Goal: Transaction & Acquisition: Purchase product/service

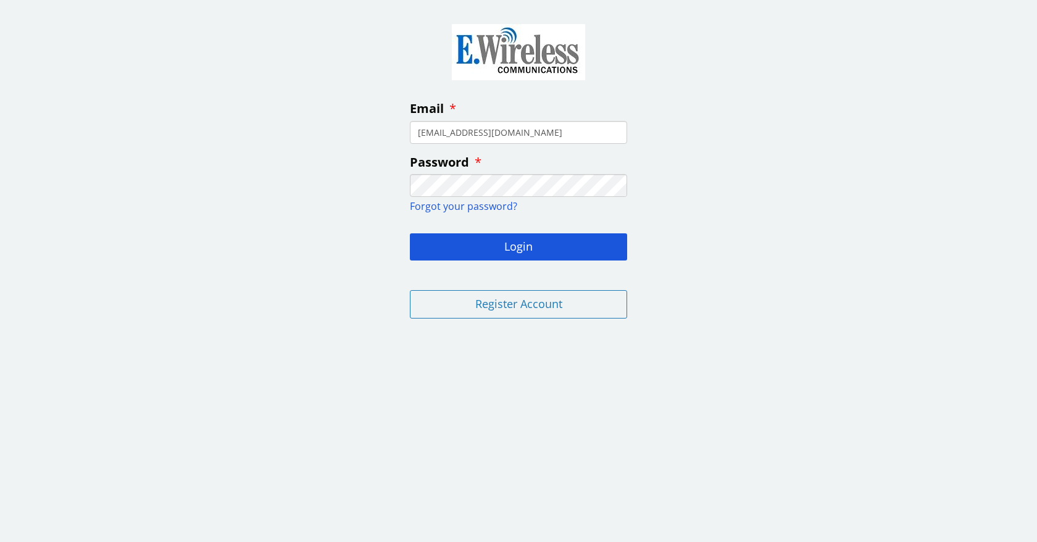
type input "[EMAIL_ADDRESS][DOMAIN_NAME]"
click at [410, 233] on button "Login" at bounding box center [518, 246] width 217 height 27
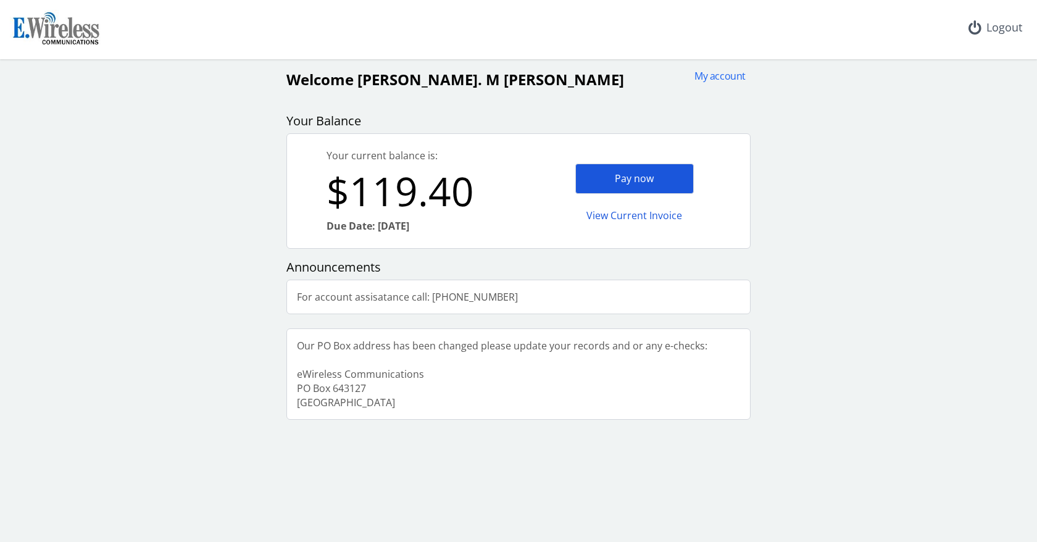
click at [631, 177] on div "Pay now" at bounding box center [634, 179] width 118 height 30
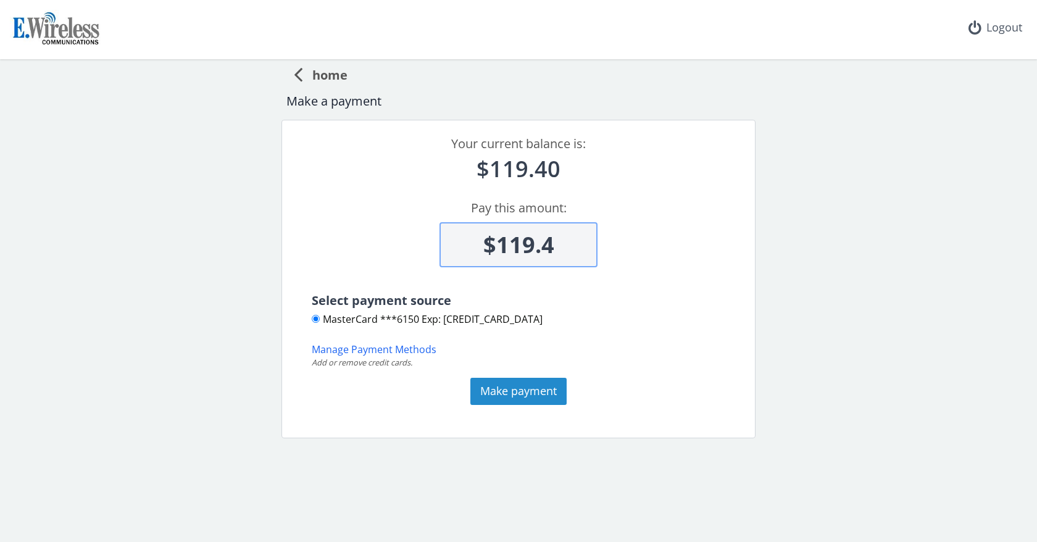
click at [520, 393] on button "Make payment" at bounding box center [518, 391] width 96 height 27
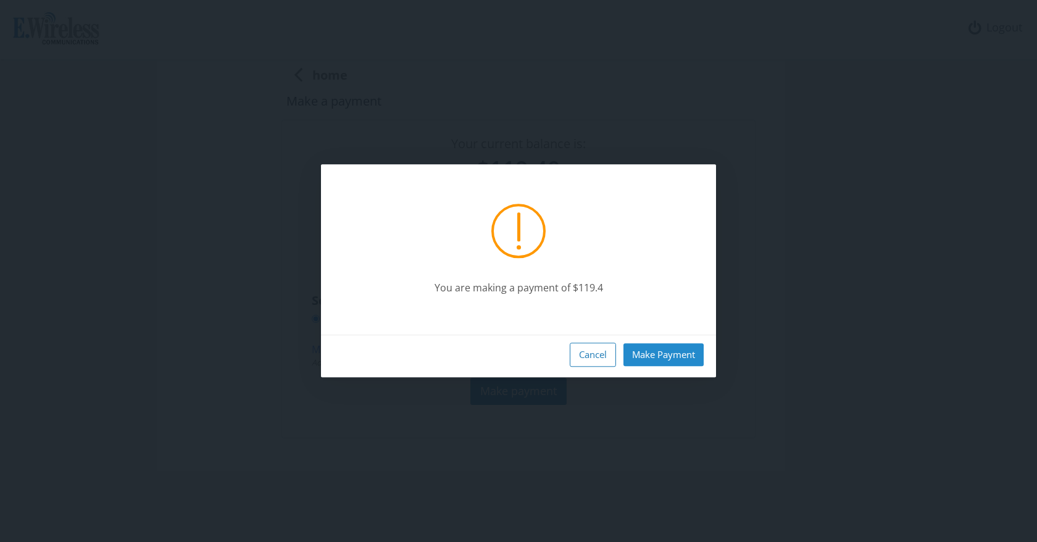
click at [638, 357] on button "Make Payment" at bounding box center [663, 354] width 80 height 23
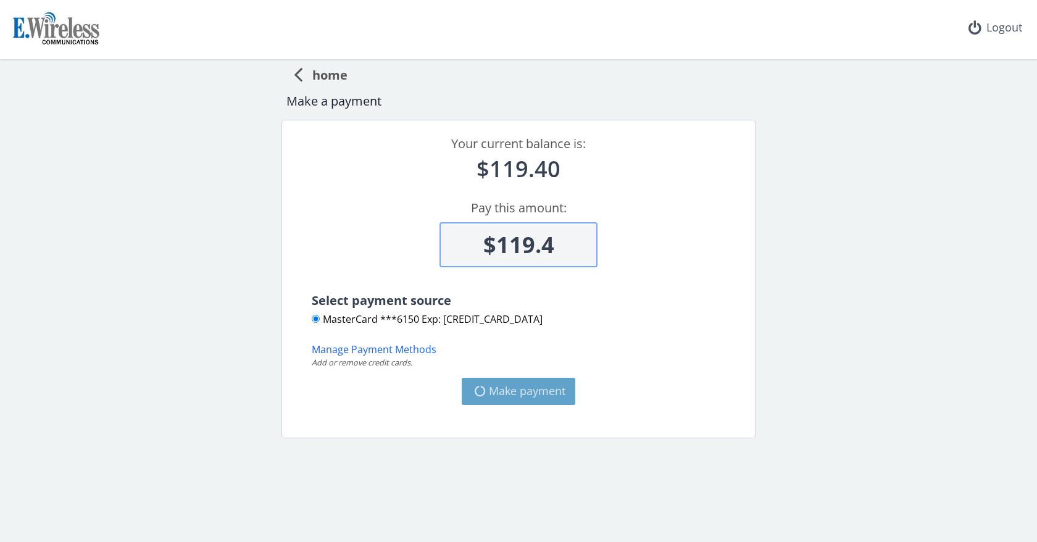
type input "$0"
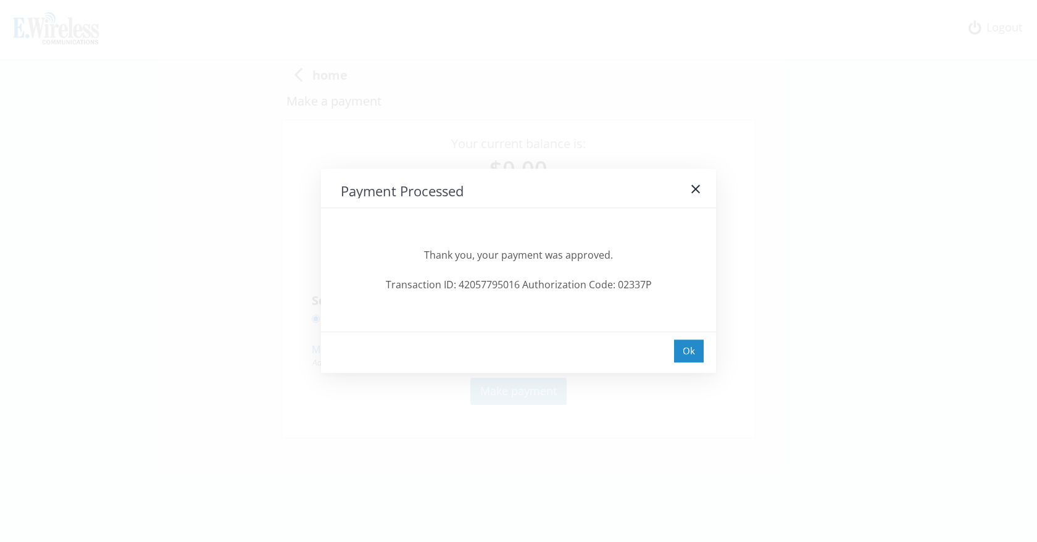
click at [680, 352] on div "Ok" at bounding box center [689, 350] width 30 height 23
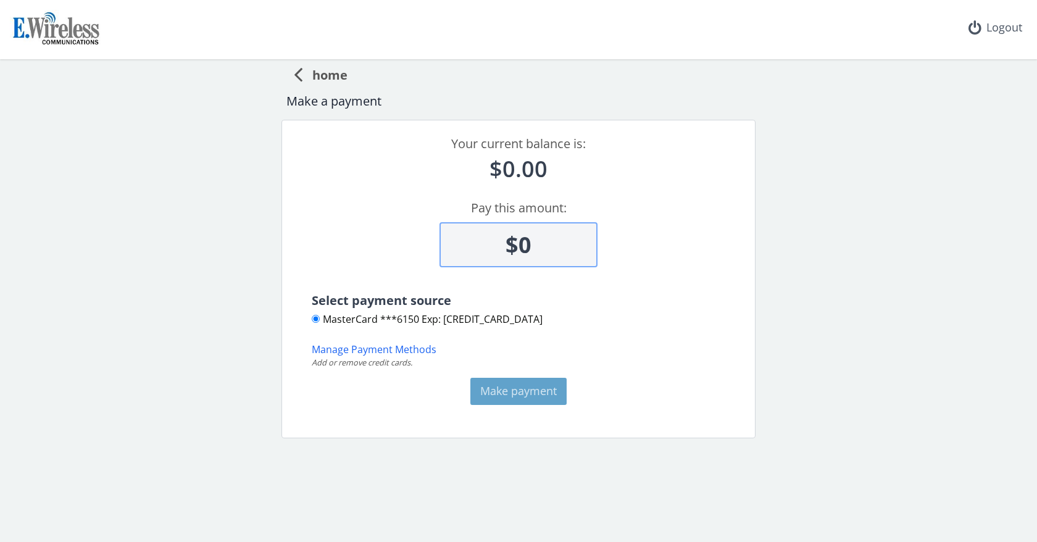
click at [328, 75] on span "home" at bounding box center [324, 73] width 45 height 23
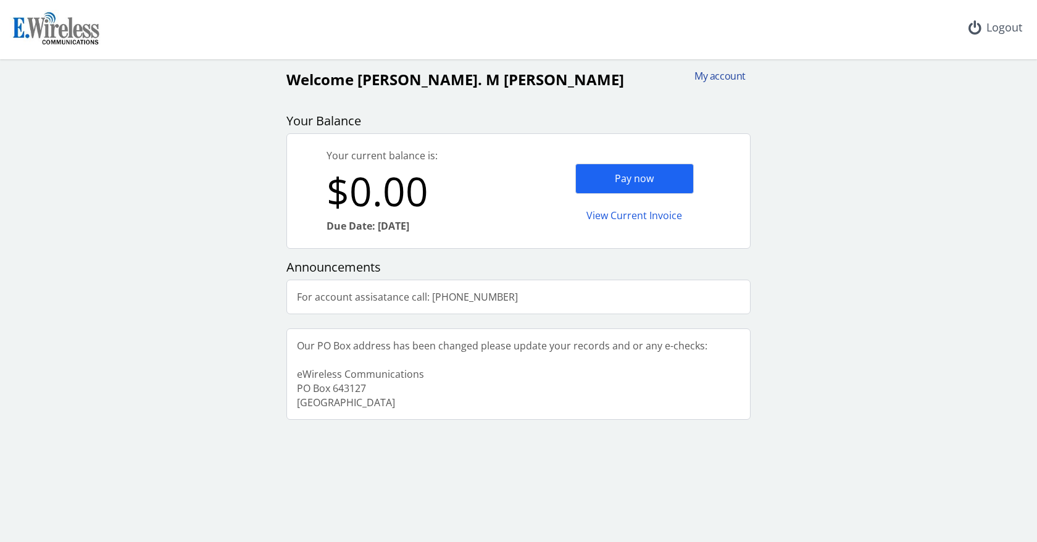
click at [708, 77] on div "My account" at bounding box center [715, 76] width 59 height 14
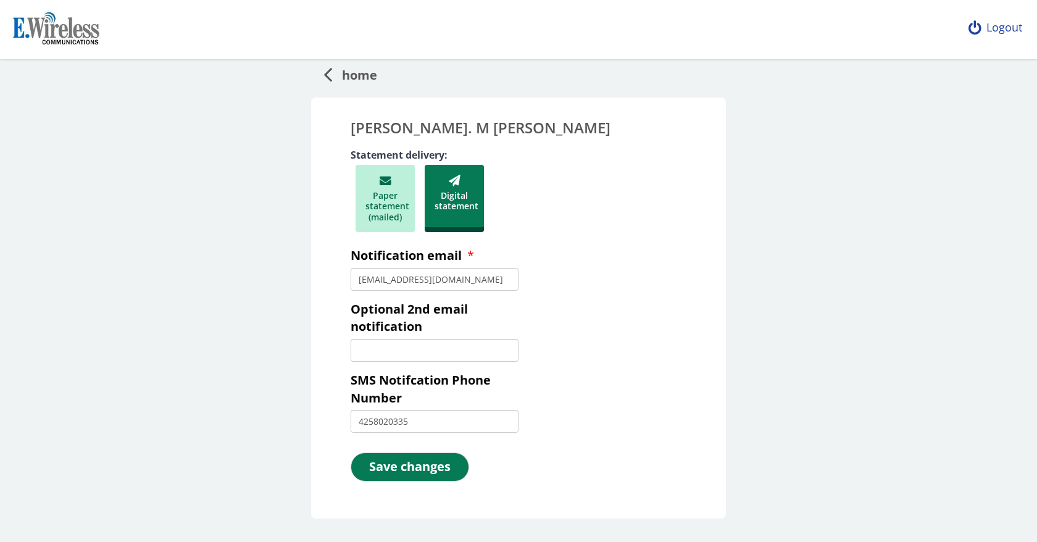
click at [1007, 28] on div "Logout" at bounding box center [994, 28] width 73 height 56
